Goal: Transaction & Acquisition: Purchase product/service

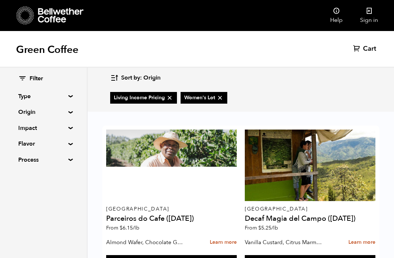
scroll to position [141, 0]
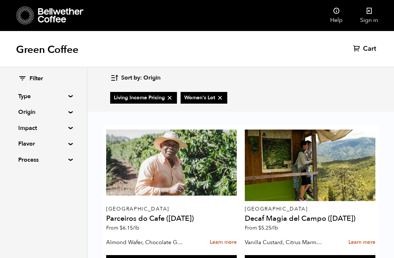
click at [368, 22] on link "Sign in" at bounding box center [369, 15] width 35 height 31
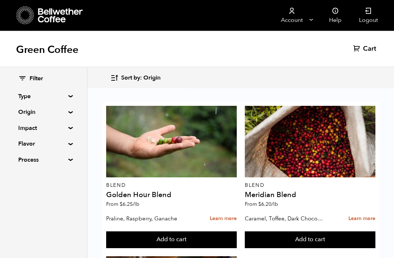
scroll to position [27, 0]
click at [329, 232] on button "Add to cart" at bounding box center [310, 240] width 131 height 17
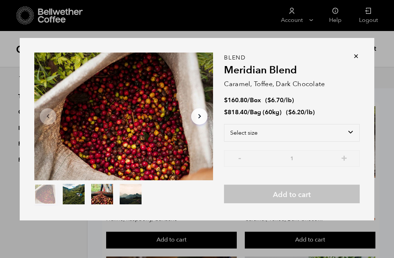
click at [335, 142] on select "Select size Bag (60kg) (132 lbs) Box (24 lbs)" at bounding box center [292, 133] width 136 height 18
select select "box"
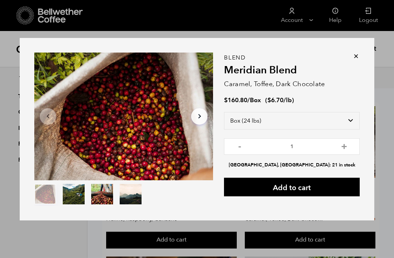
click at [316, 196] on button "Add to cart" at bounding box center [292, 187] width 136 height 19
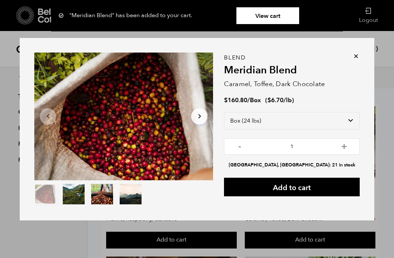
click at [358, 60] on icon at bounding box center [356, 56] width 7 height 7
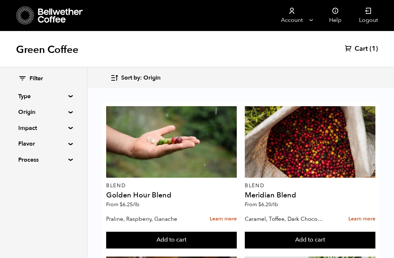
click at [205, 232] on button "Add to cart" at bounding box center [171, 240] width 131 height 17
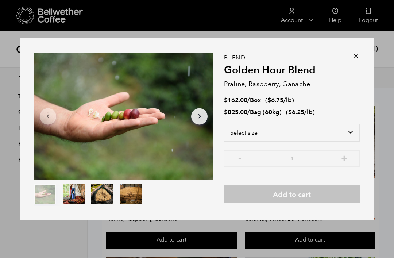
click at [331, 140] on select "Select size Bag (60kg) (132 lbs) Box (24 lbs)" at bounding box center [292, 133] width 136 height 18
select select "box"
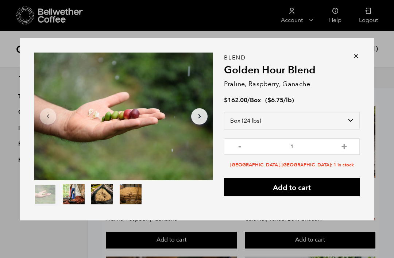
click at [327, 196] on button "Add to cart" at bounding box center [292, 187] width 136 height 19
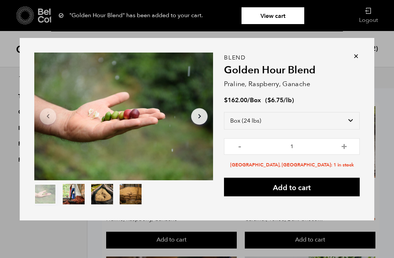
click at [358, 60] on icon at bounding box center [356, 56] width 7 height 7
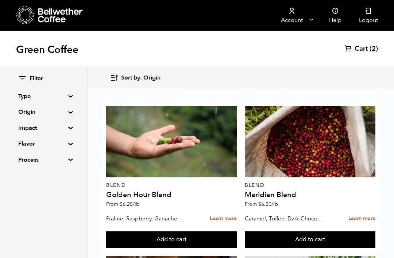
scroll to position [149, 0]
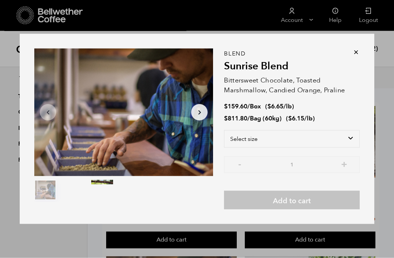
scroll to position [149, 0]
click at [346, 148] on select "Select size Bag (60kg) (132 lbs) Box (24 lbs)" at bounding box center [292, 139] width 136 height 18
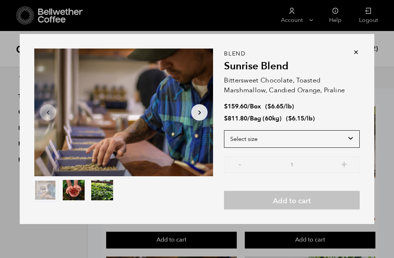
select select "box"
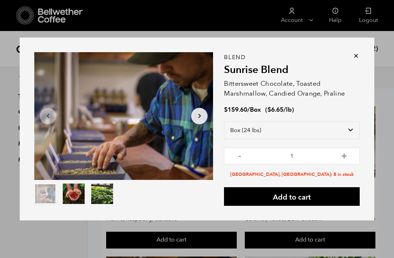
click at [340, 206] on button "Add to cart" at bounding box center [292, 196] width 136 height 19
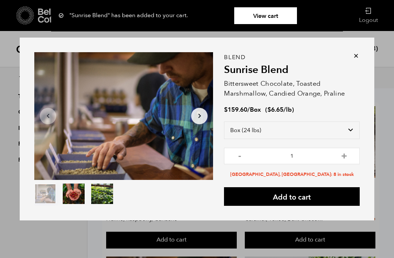
click at [355, 60] on icon at bounding box center [356, 55] width 7 height 7
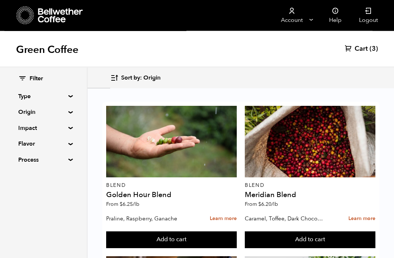
scroll to position [782, 0]
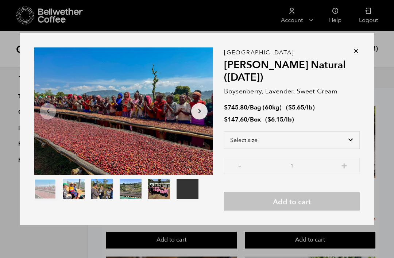
click at [345, 149] on select "Select size Bag (60kg) (132 lbs) Box (24 lbs)" at bounding box center [292, 140] width 136 height 18
select select "box"
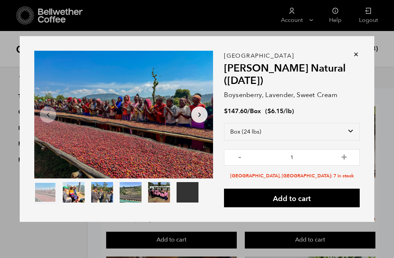
click at [331, 207] on button "Add to cart" at bounding box center [292, 198] width 136 height 19
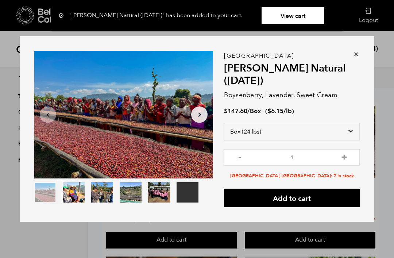
click at [359, 58] on icon at bounding box center [356, 54] width 7 height 7
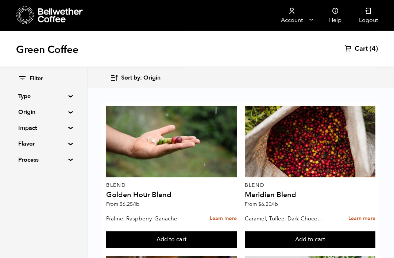
scroll to position [1190, 0]
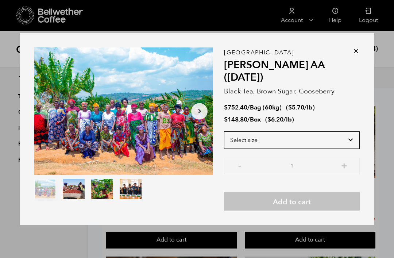
click at [350, 142] on select "Select size Bag (60kg) (132 lbs) Box (24 lbs)" at bounding box center [292, 140] width 136 height 18
select select "box"
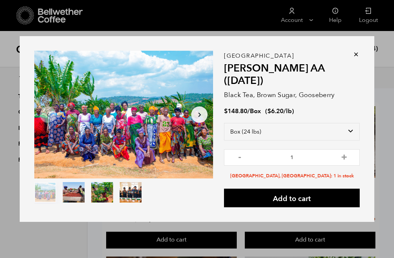
click at [339, 198] on button "Add to cart" at bounding box center [292, 198] width 136 height 19
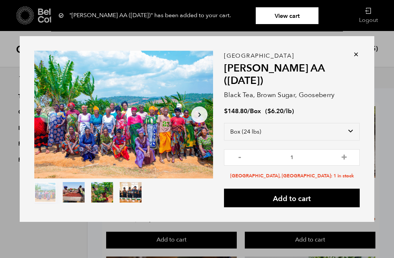
click at [289, 20] on link "View cart" at bounding box center [287, 15] width 63 height 17
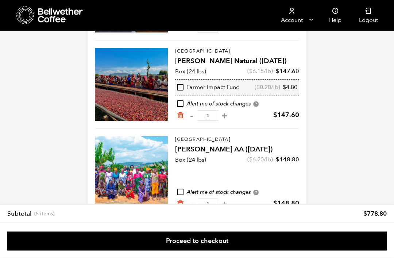
scroll to position [301, 0]
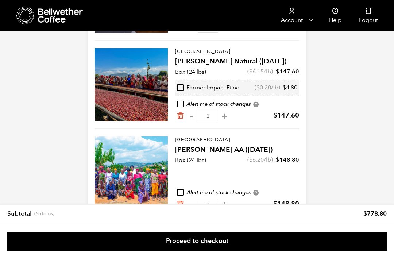
click at [222, 118] on button "+" at bounding box center [224, 115] width 9 height 7
type input "2"
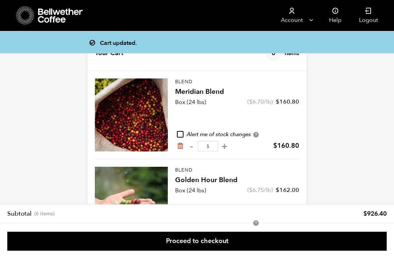
scroll to position [0, 0]
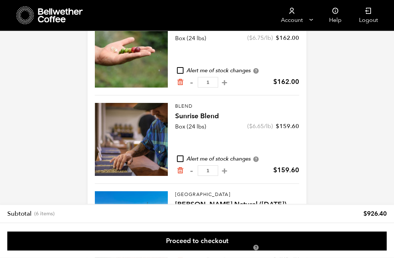
click at [220, 169] on button "+" at bounding box center [224, 171] width 9 height 7
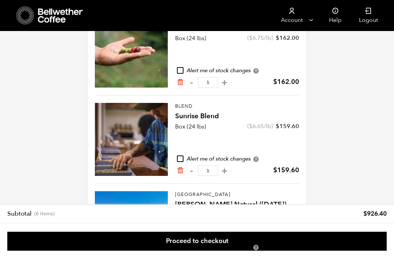
type input "2"
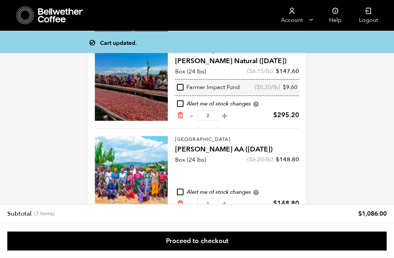
scroll to position [301, 0]
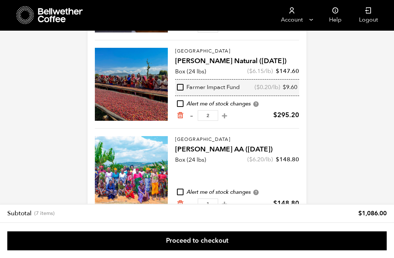
click at [304, 19] on link "Account" at bounding box center [292, 15] width 45 height 31
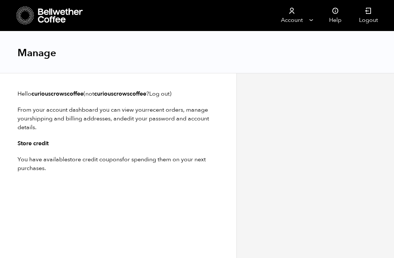
click at [167, 165] on p "You have available store credit coupons for spending them on your next purchase…" at bounding box center [119, 164] width 202 height 18
click at [306, 19] on link "Account" at bounding box center [292, 15] width 45 height 31
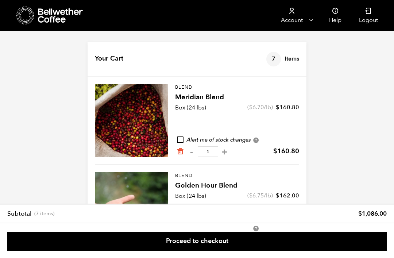
scroll to position [325, 0]
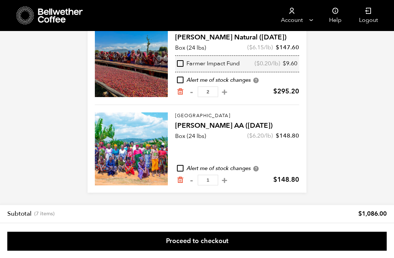
click at [297, 243] on link "Proceed to checkout" at bounding box center [197, 241] width 380 height 19
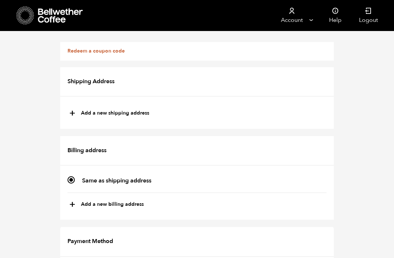
click at [284, 53] on div "Redeem a coupon code" at bounding box center [197, 51] width 274 height 19
click at [110, 53] on link "Redeem a coupon code" at bounding box center [96, 50] width 57 height 7
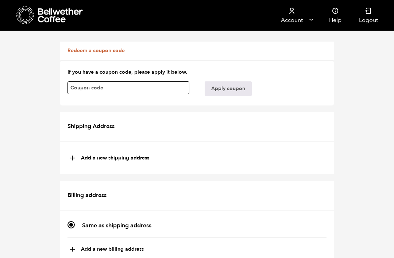
scroll to position [436, 0]
